Goal: Task Accomplishment & Management: Manage account settings

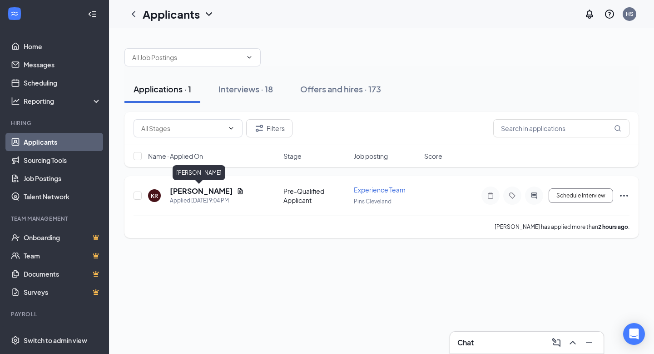
click at [205, 190] on h5 "[PERSON_NAME]" at bounding box center [201, 191] width 63 height 10
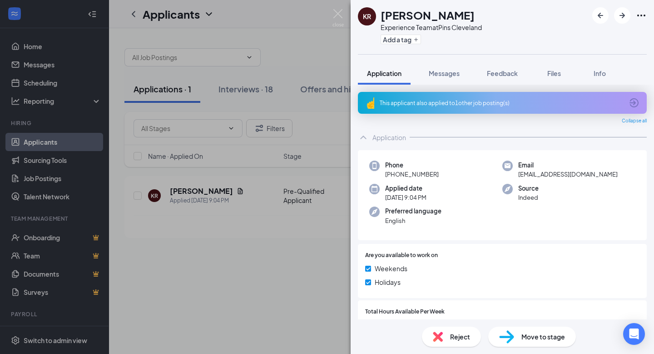
click at [429, 100] on div "This applicant also applied to 1 other job posting(s)" at bounding box center [502, 103] width 244 height 8
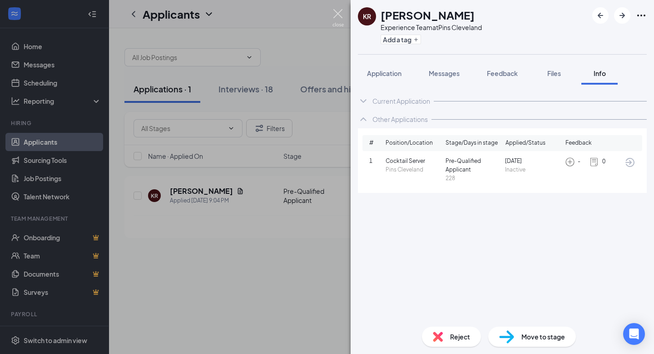
click at [338, 13] on img at bounding box center [338, 18] width 11 height 18
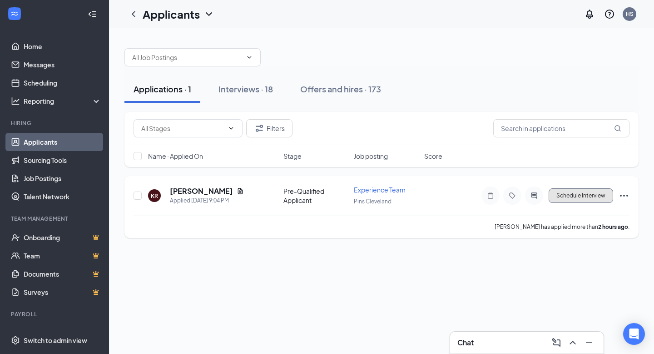
click at [589, 195] on button "Schedule Interview" at bounding box center [581, 195] width 65 height 15
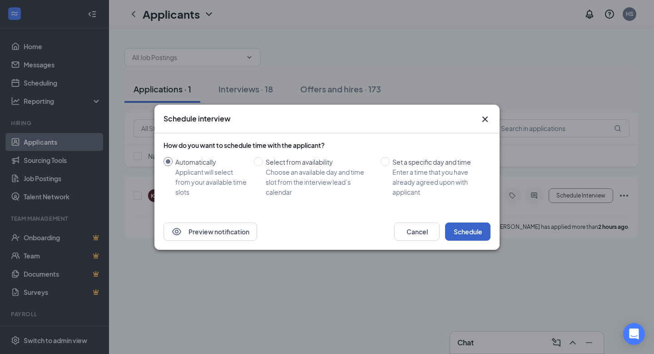
click at [463, 234] on button "Schedule" at bounding box center [467, 231] width 45 height 18
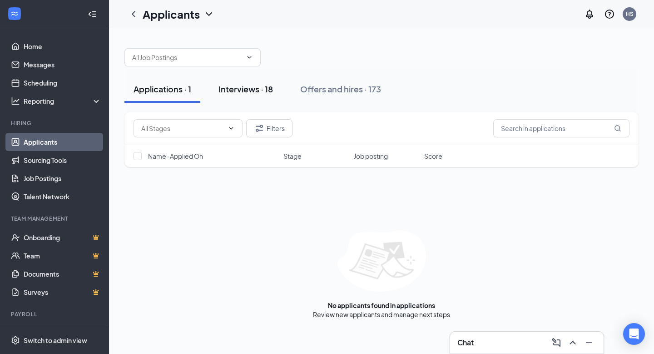
click at [242, 92] on div "Interviews · 18" at bounding box center [246, 88] width 55 height 11
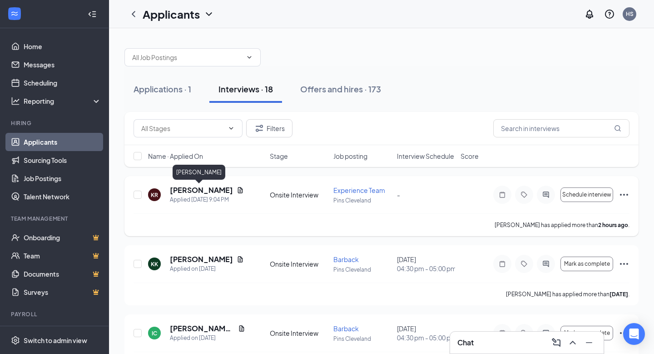
click at [188, 191] on h5 "[PERSON_NAME]" at bounding box center [201, 190] width 63 height 10
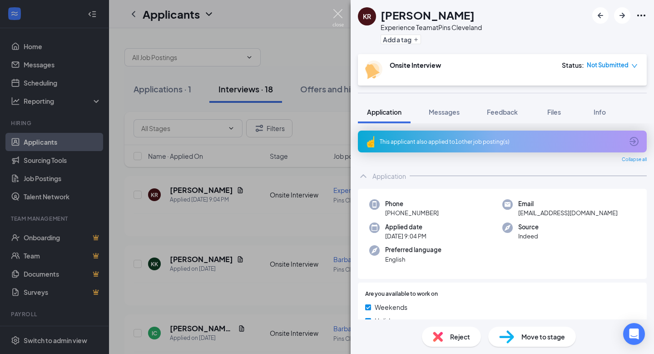
click at [338, 14] on img at bounding box center [338, 18] width 11 height 18
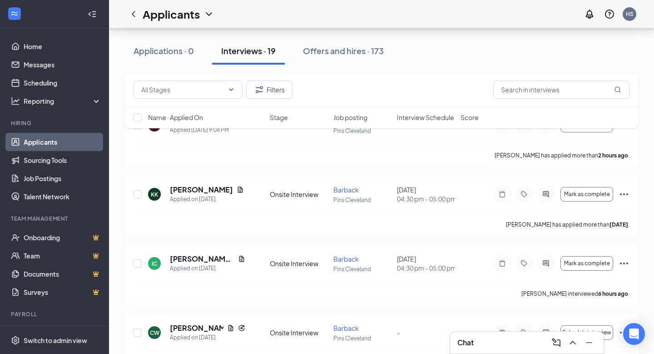
scroll to position [68, 0]
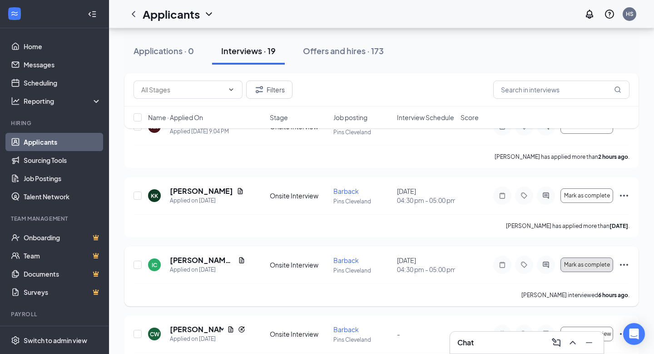
click at [579, 266] on span "Mark as complete" at bounding box center [587, 264] width 46 height 6
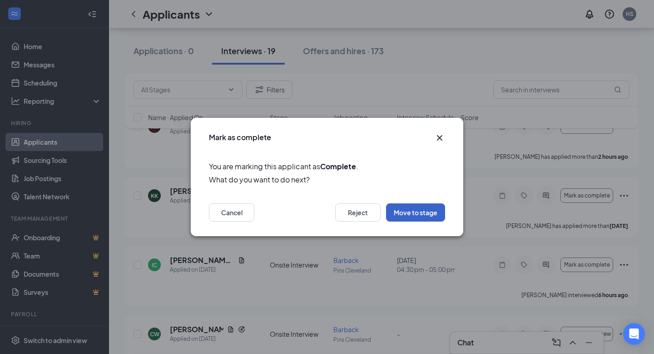
click at [411, 209] on button "Move to stage" at bounding box center [415, 212] width 59 height 18
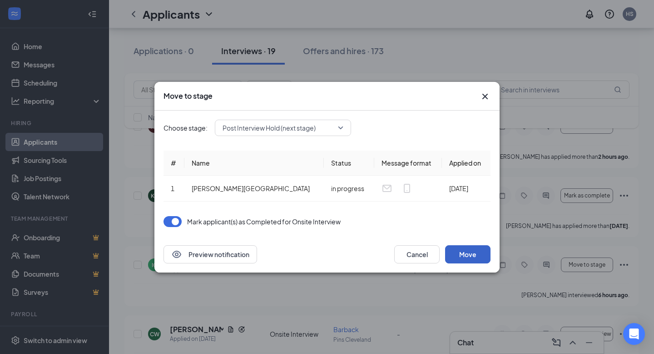
click at [471, 255] on button "Move" at bounding box center [467, 254] width 45 height 18
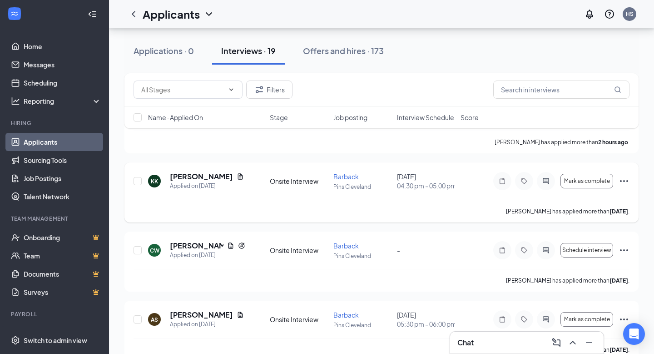
scroll to position [60, 0]
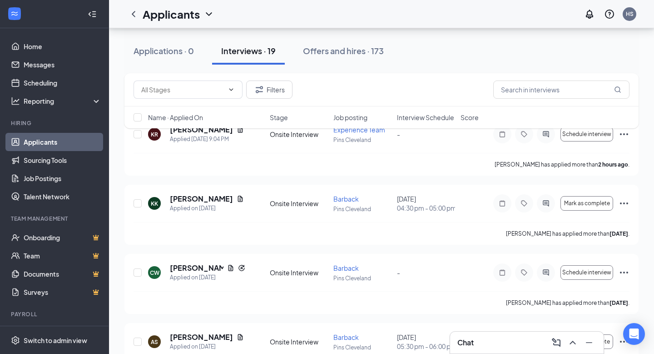
click at [439, 113] on span "Interview Schedule" at bounding box center [425, 117] width 57 height 9
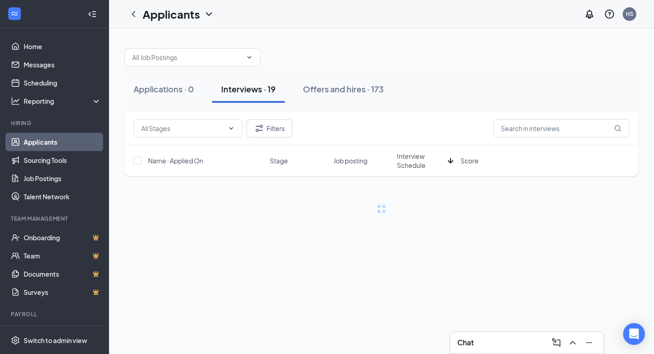
scroll to position [0, 0]
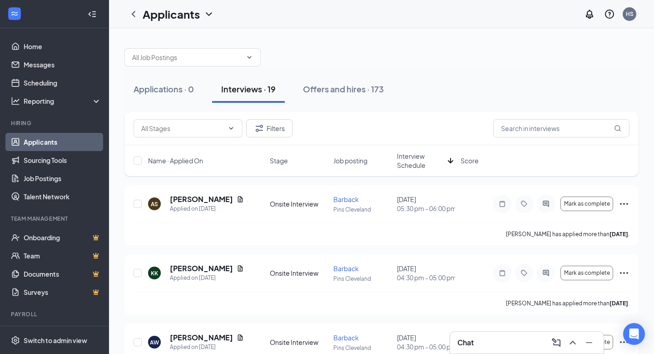
click at [448, 156] on icon "ArrowDown" at bounding box center [450, 160] width 11 height 11
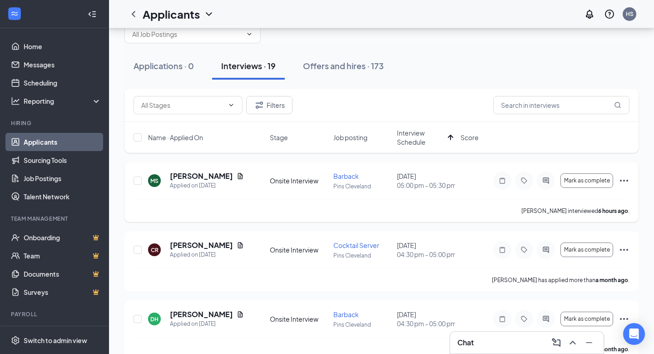
scroll to position [22, 0]
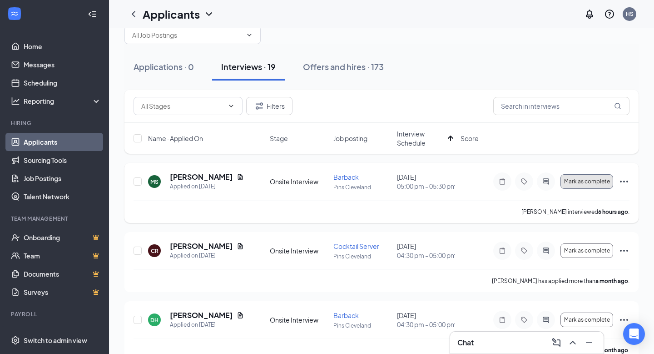
click at [574, 184] on span "Mark as complete" at bounding box center [587, 181] width 46 height 6
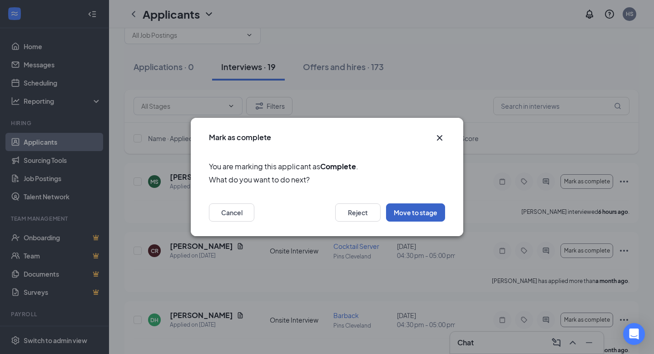
click at [402, 216] on button "Move to stage" at bounding box center [415, 212] width 59 height 18
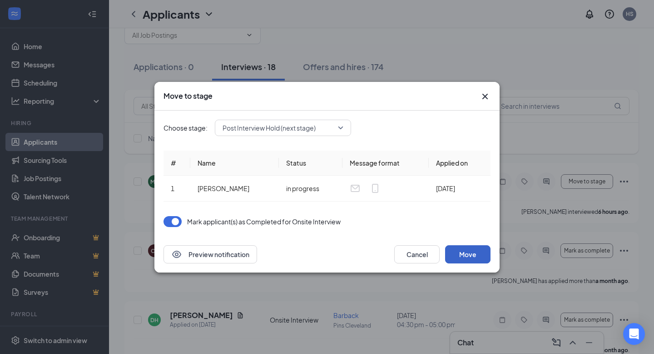
click at [468, 259] on button "Move" at bounding box center [467, 254] width 45 height 18
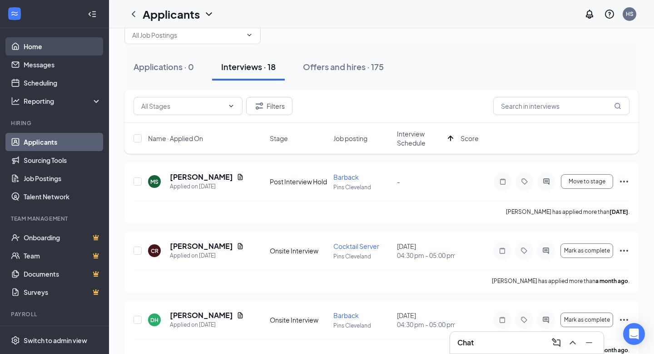
click at [34, 50] on link "Home" at bounding box center [63, 46] width 78 height 18
